Goal: Task Accomplishment & Management: Use online tool/utility

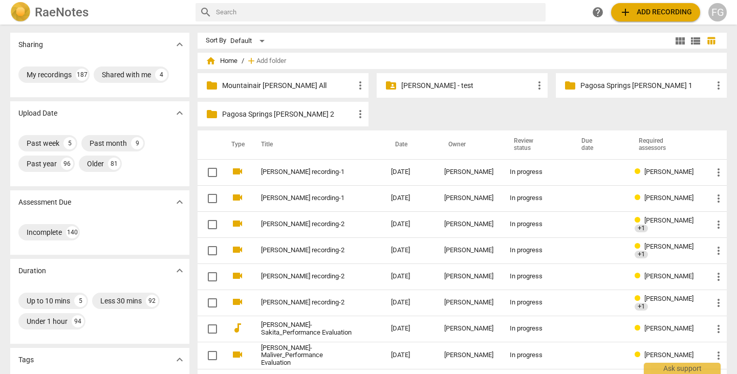
click at [641, 12] on span "add Add recording" at bounding box center [655, 12] width 73 height 12
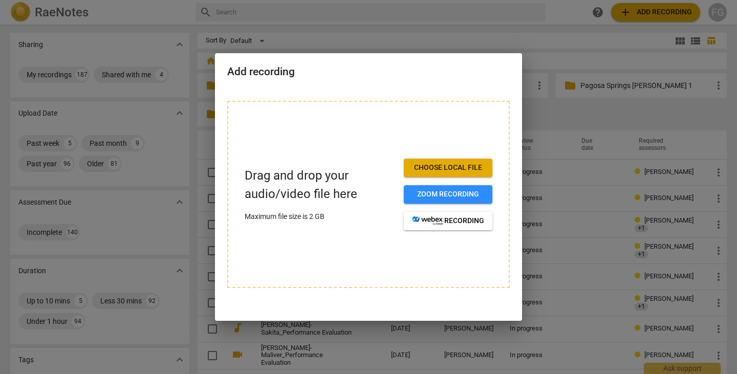
click at [445, 168] on span "Choose local file" at bounding box center [448, 168] width 72 height 10
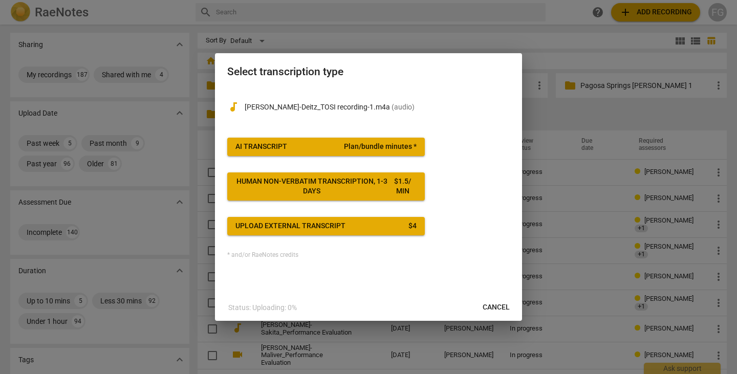
click at [406, 145] on span "Plan/bundle minutes *" at bounding box center [380, 147] width 73 height 10
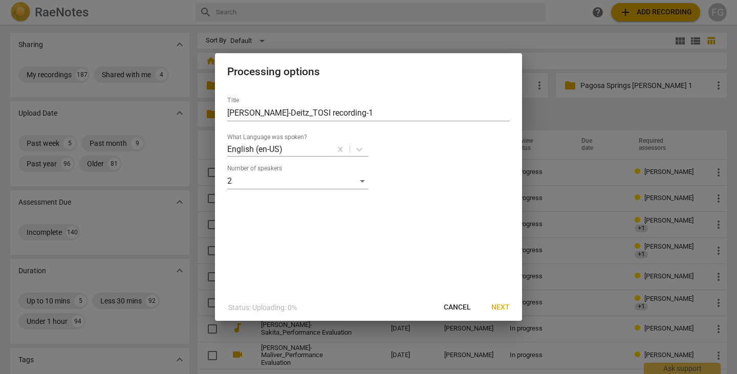
click at [506, 310] on span "Next" at bounding box center [500, 307] width 18 height 10
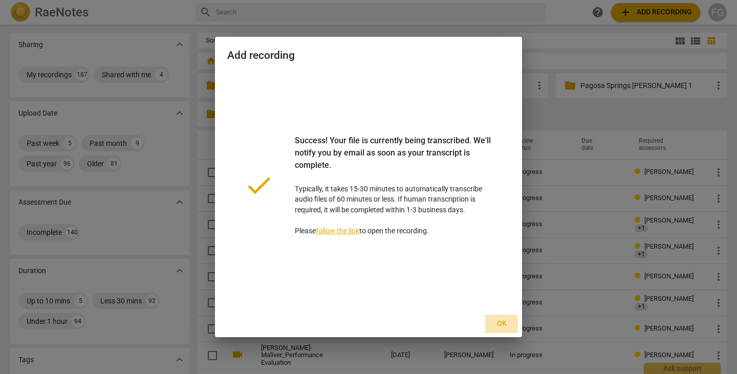
click at [494, 322] on span "Ok" at bounding box center [501, 324] width 16 height 10
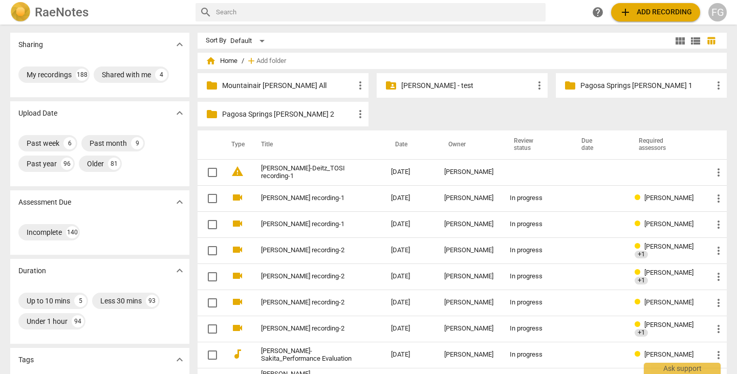
drag, startPoint x: 315, startPoint y: 168, endPoint x: 284, endPoint y: 96, distance: 79.3
click at [315, 168] on link "Josephine Kweku-Deitz_TOSI recording-1" at bounding box center [307, 172] width 93 height 15
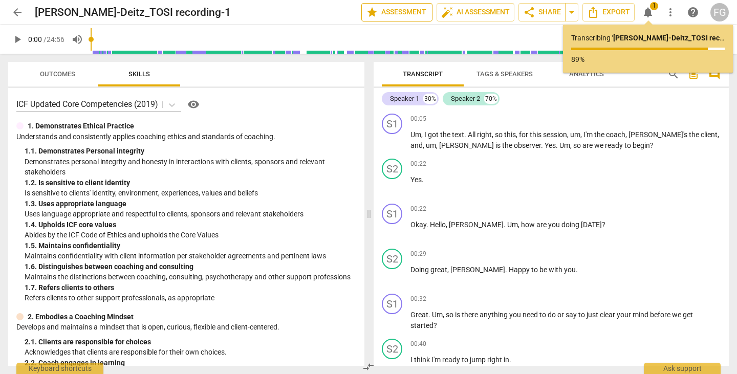
click at [400, 16] on span "star Assessment" at bounding box center [397, 12] width 62 height 12
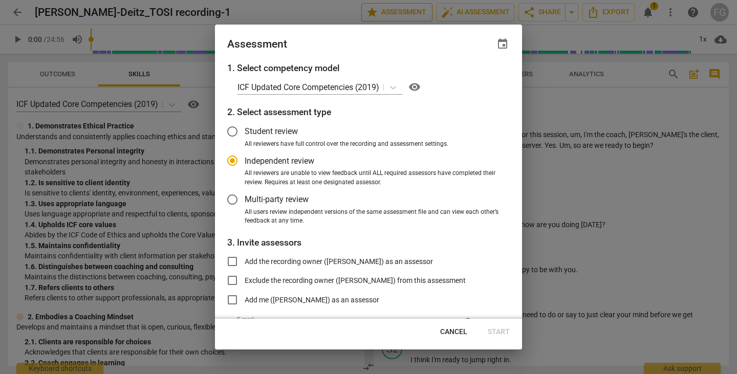
radio input "false"
click at [259, 200] on span "Multi-party review" at bounding box center [277, 199] width 64 height 12
click at [245, 200] on input "Multi-party review" at bounding box center [232, 199] width 25 height 25
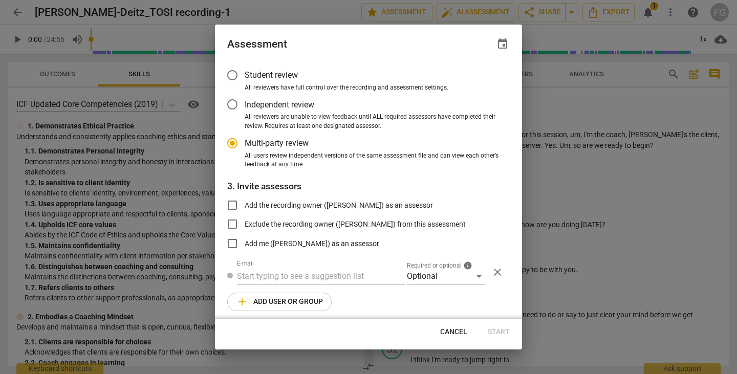
radio input "false"
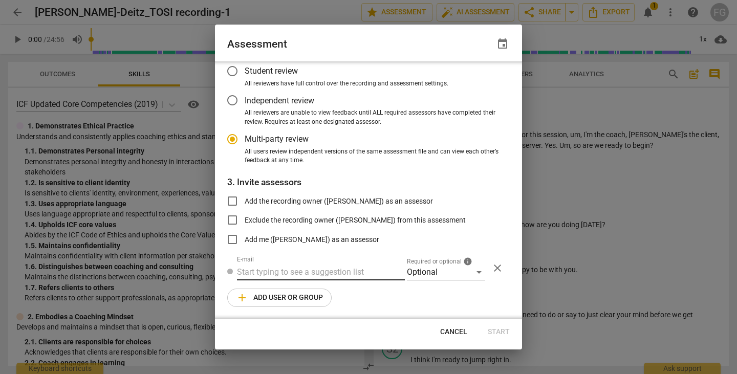
click at [326, 273] on input "text" at bounding box center [321, 272] width 168 height 16
paste input "jkwekudeit@luminishealth.org"
type input "jkwekudeit@luminishealth.org"
click at [442, 273] on div "Optional" at bounding box center [446, 272] width 78 height 16
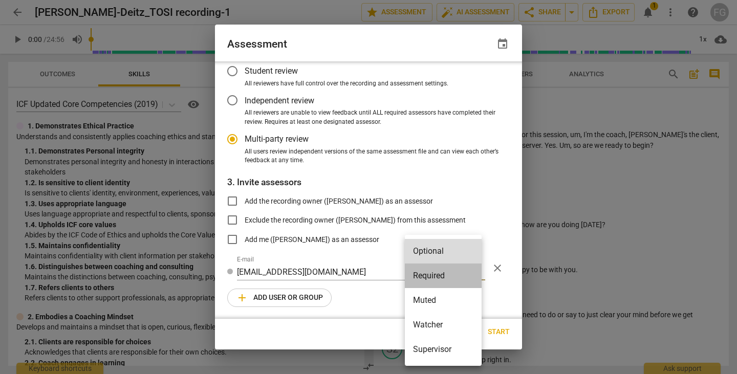
click at [435, 277] on li "Required" at bounding box center [443, 276] width 77 height 25
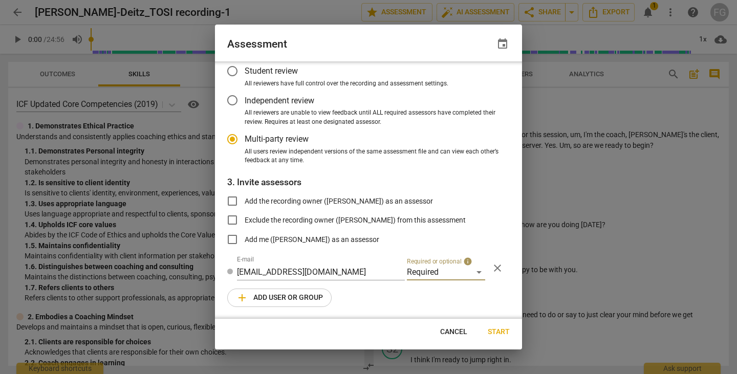
click at [288, 298] on span "add Add user or group" at bounding box center [279, 298] width 87 height 12
radio input "false"
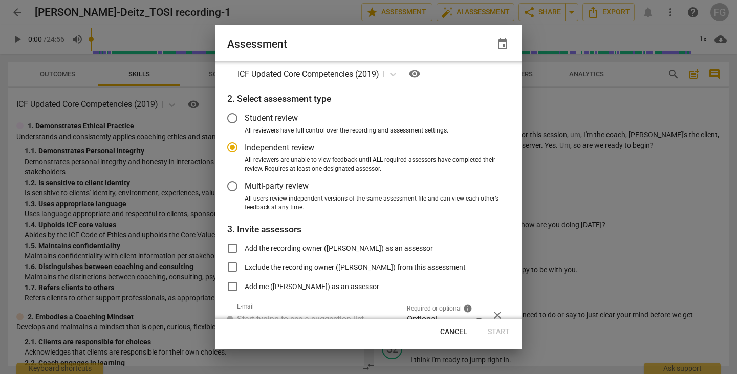
scroll to position [0, 0]
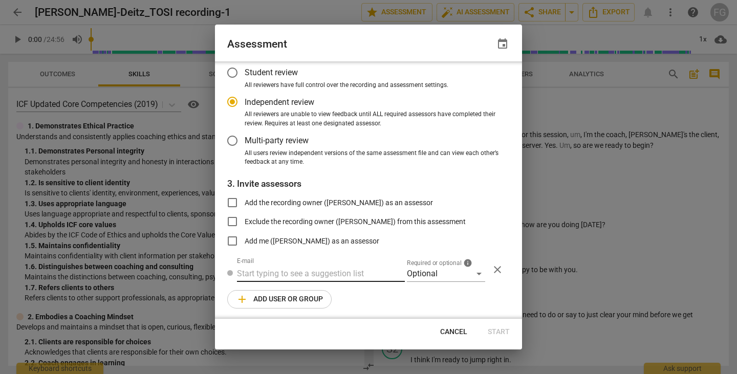
radio input "false"
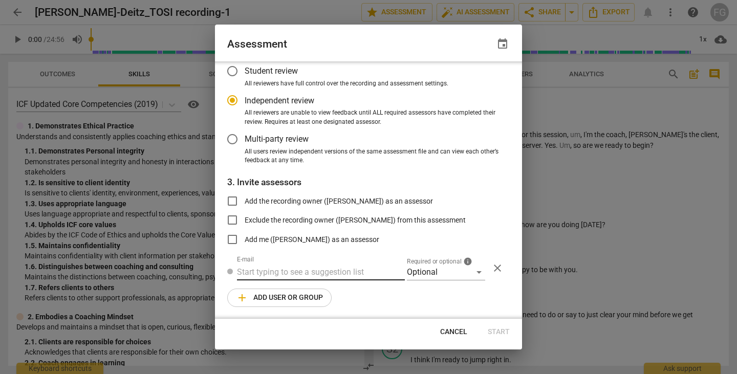
click at [357, 274] on input "text" at bounding box center [321, 272] width 168 height 16
paste input "bj@radiant-life-coaching.com"
type input "bj@radiant-life-coaching.com"
click at [429, 272] on div "Optional" at bounding box center [446, 272] width 78 height 16
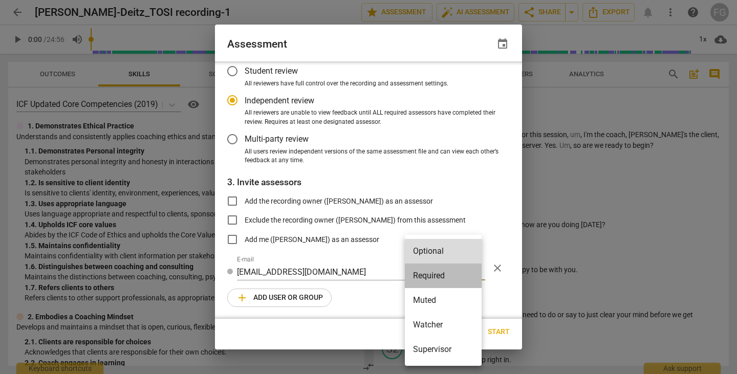
click at [431, 278] on li "Required" at bounding box center [443, 276] width 77 height 25
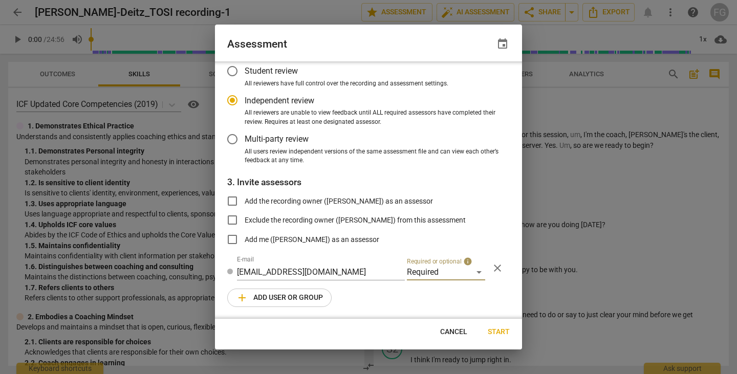
click at [307, 296] on span "add Add user or group" at bounding box center [279, 298] width 87 height 12
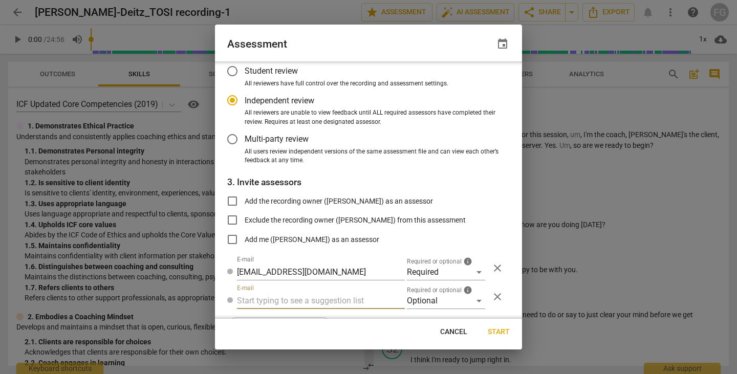
radio input "false"
click at [325, 299] on input "text" at bounding box center [321, 301] width 168 height 16
type input "jkwekudeit@luminishealth.org"
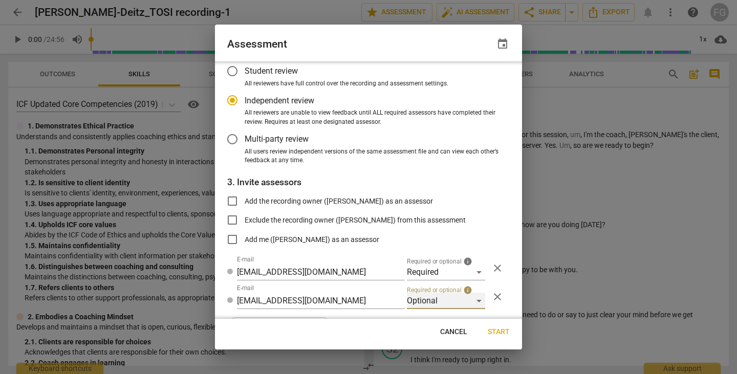
click at [408, 299] on div "Optional" at bounding box center [446, 301] width 78 height 16
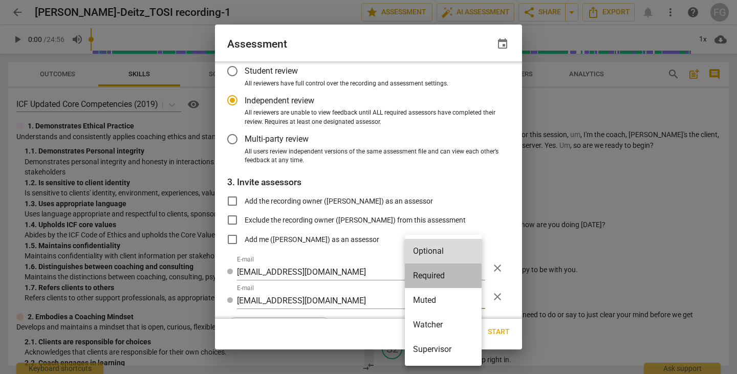
click at [427, 280] on li "Required" at bounding box center [443, 276] width 77 height 25
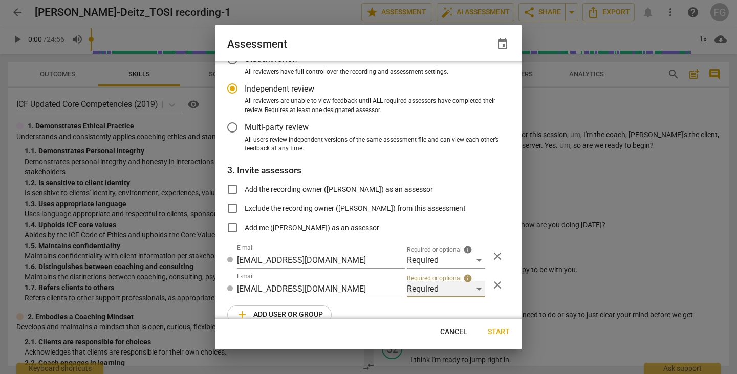
scroll to position [89, 0]
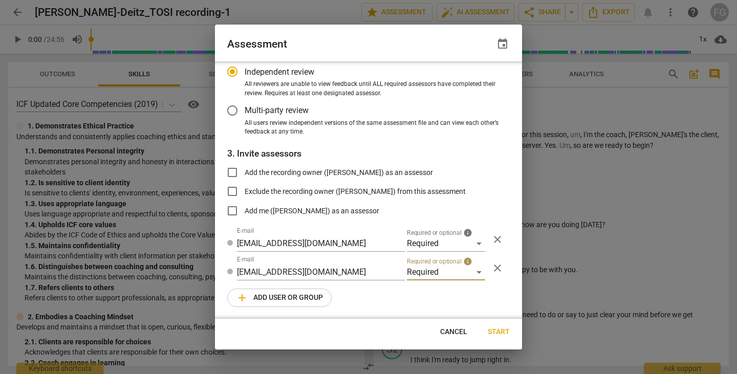
click at [305, 304] on button "add Add user or group" at bounding box center [279, 298] width 104 height 18
radio input "false"
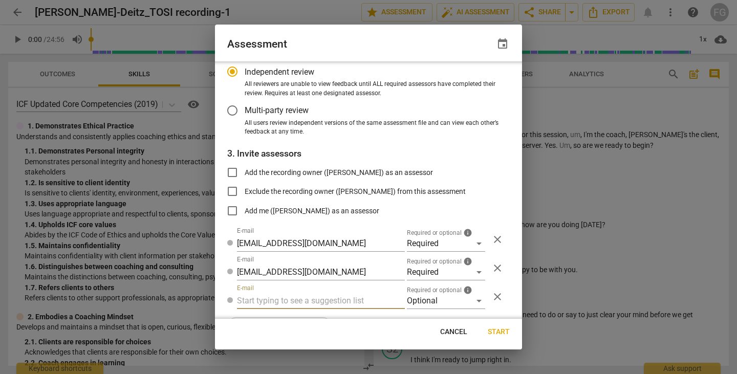
click at [341, 300] on input "text" at bounding box center [321, 301] width 168 height 16
paste input "bj.levy@invitechange.com"
type input "bj.levy@invitechange.com"
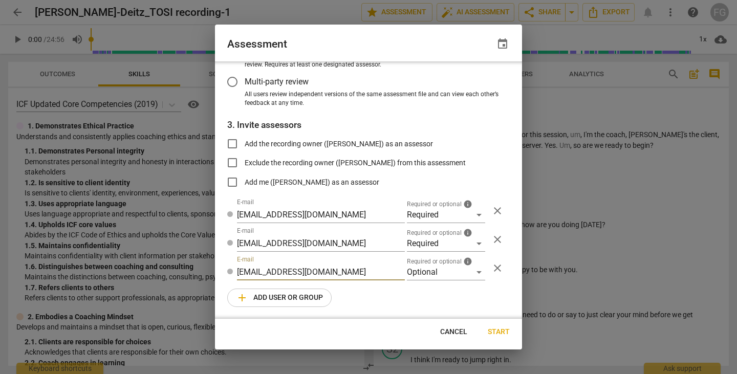
radio input "false"
type input "bj.levy@invitechange.com"
click at [299, 298] on span "add Add user or group" at bounding box center [279, 298] width 87 height 12
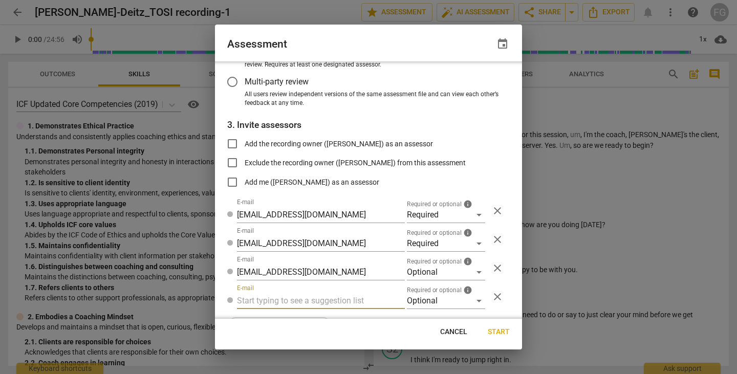
radio input "false"
click at [309, 304] on input "text" at bounding box center [321, 301] width 168 height 16
type input "fgaillour@gmail.com"
click at [436, 298] on div "Optional" at bounding box center [446, 301] width 78 height 16
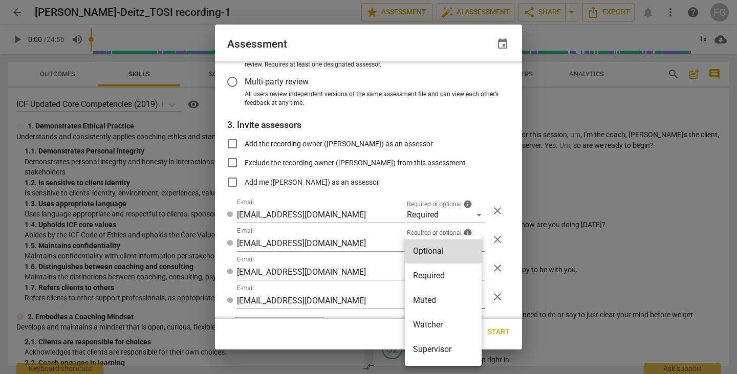
click at [434, 317] on li "Watcher" at bounding box center [443, 325] width 77 height 25
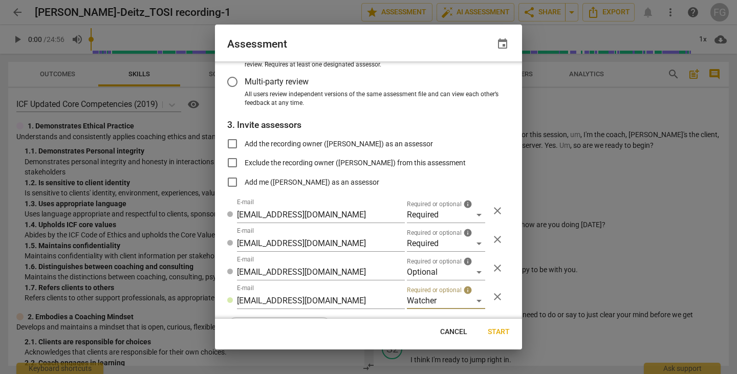
radio input "false"
click at [498, 334] on span "Start" at bounding box center [499, 332] width 22 height 10
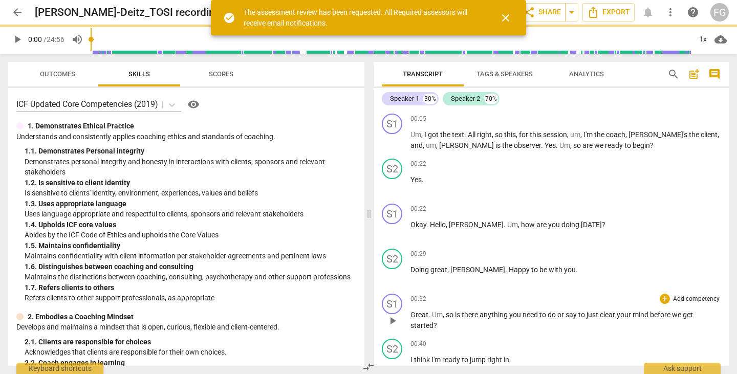
scroll to position [0, 0]
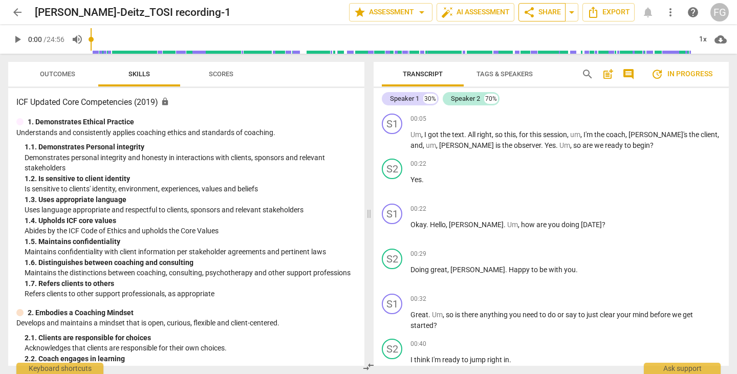
click at [550, 13] on span "share Share" at bounding box center [542, 12] width 38 height 12
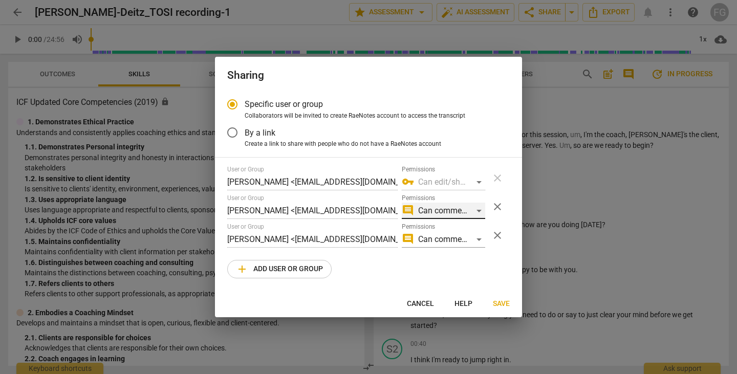
click at [470, 207] on div "comment Can comment" at bounding box center [443, 211] width 83 height 16
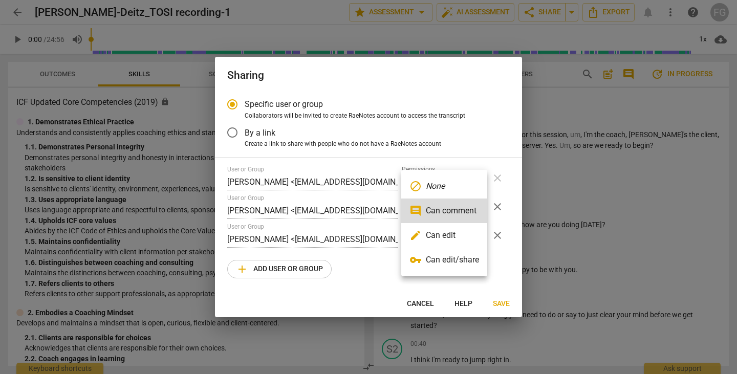
click at [437, 229] on li "edit Can edit" at bounding box center [444, 235] width 86 height 25
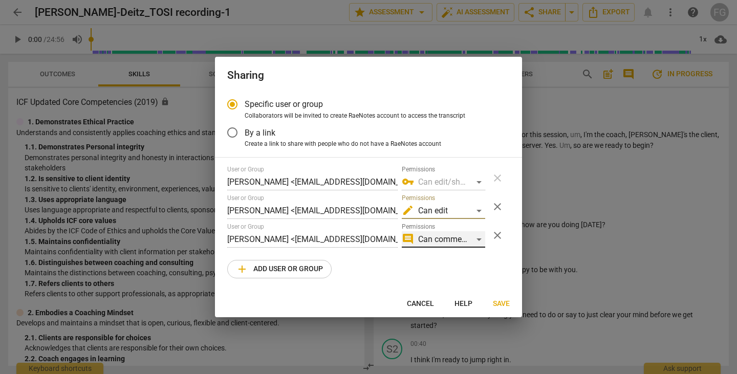
click at [460, 235] on div "comment Can comment" at bounding box center [443, 239] width 83 height 16
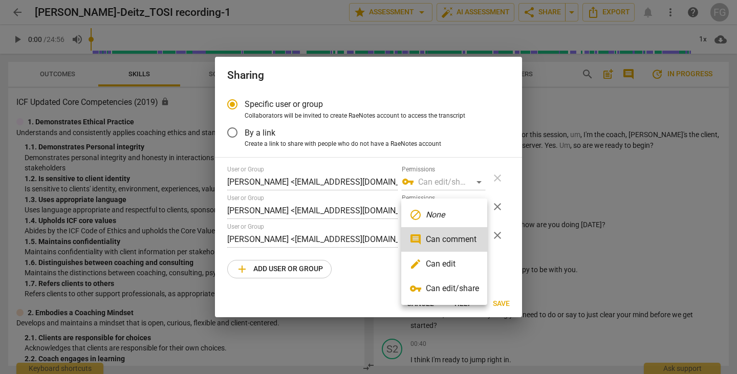
click at [433, 265] on li "edit Can edit" at bounding box center [444, 264] width 86 height 25
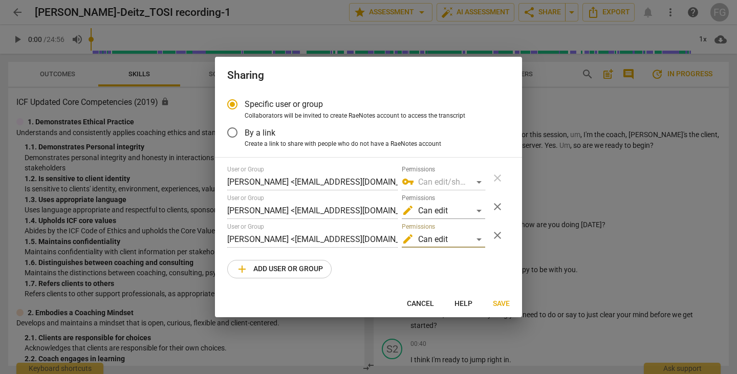
click at [500, 305] on span "Save" at bounding box center [501, 304] width 17 height 10
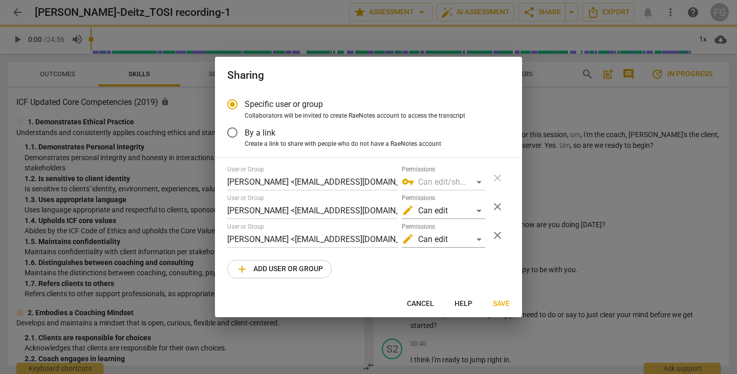
radio input "false"
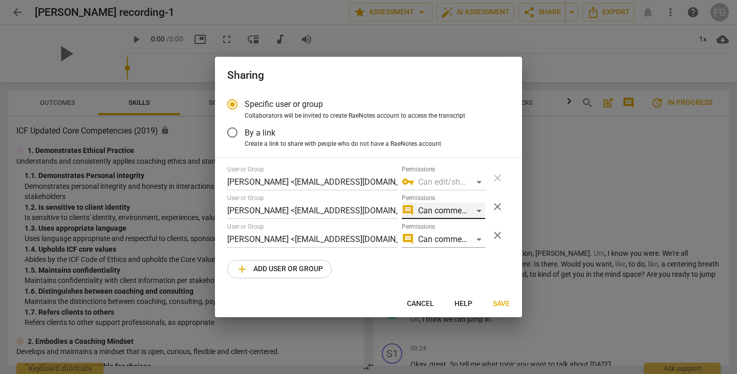
click at [479, 209] on div "comment Can comment" at bounding box center [443, 211] width 83 height 16
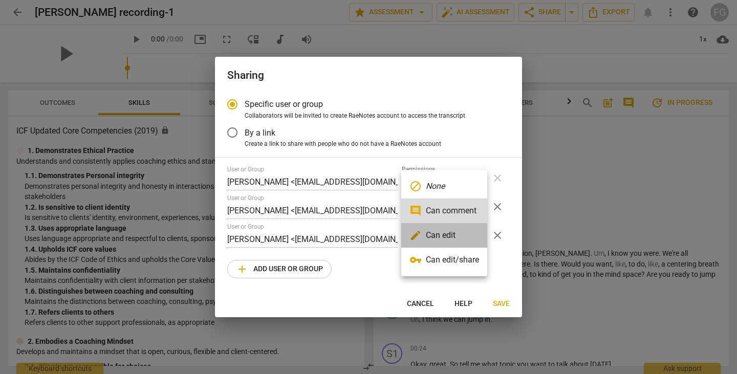
click at [454, 230] on li "edit Can edit" at bounding box center [444, 235] width 86 height 25
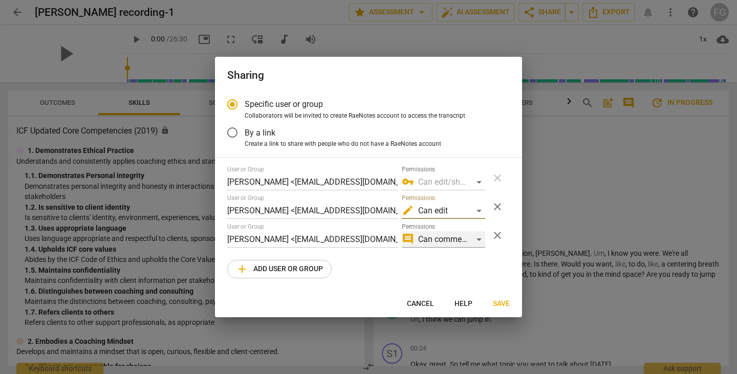
click at [464, 243] on div "comment Can comment" at bounding box center [443, 239] width 83 height 16
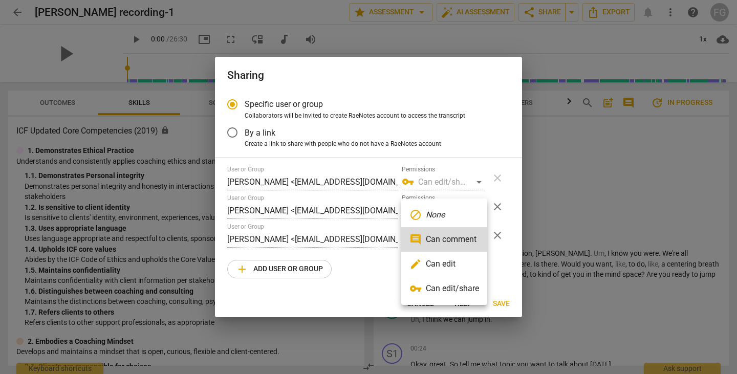
click at [447, 265] on li "edit Can edit" at bounding box center [444, 264] width 86 height 25
radio input "false"
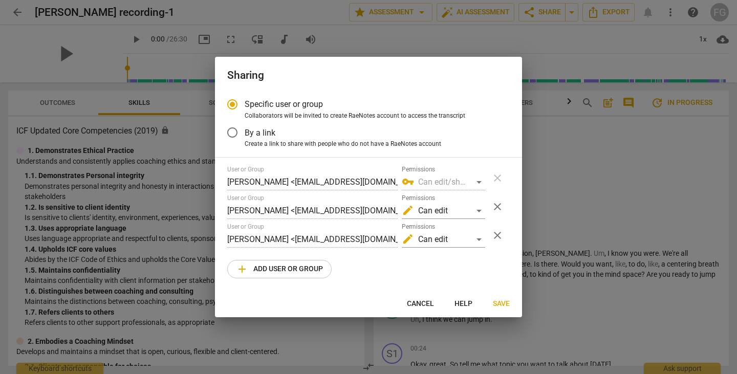
click at [501, 301] on span "Save" at bounding box center [501, 304] width 17 height 10
